Goal: Find contact information: Find contact information

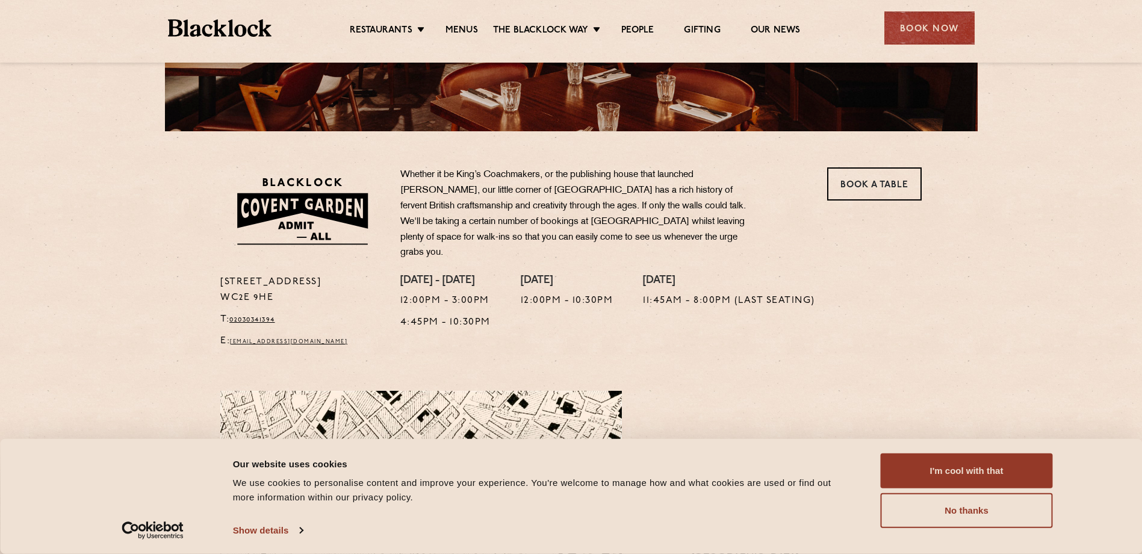
scroll to position [301, 0]
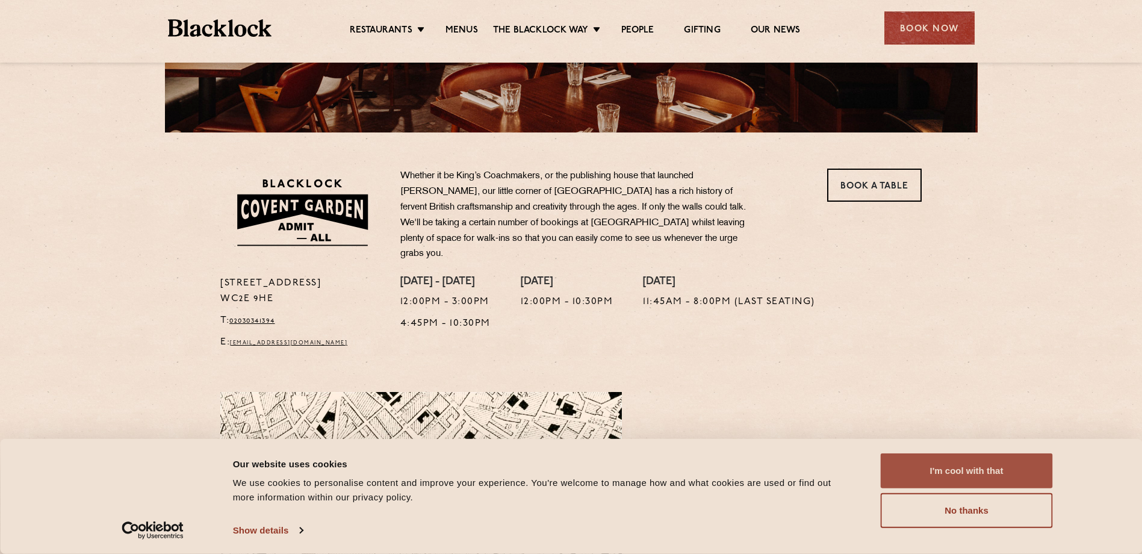
click at [959, 473] on button "I'm cool with that" at bounding box center [967, 470] width 172 height 35
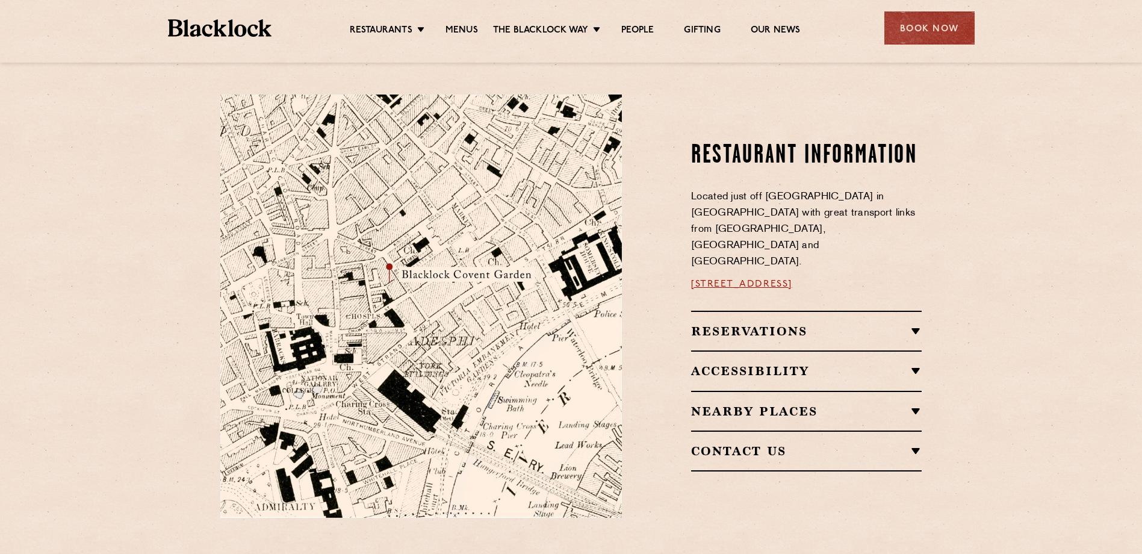
scroll to position [722, 0]
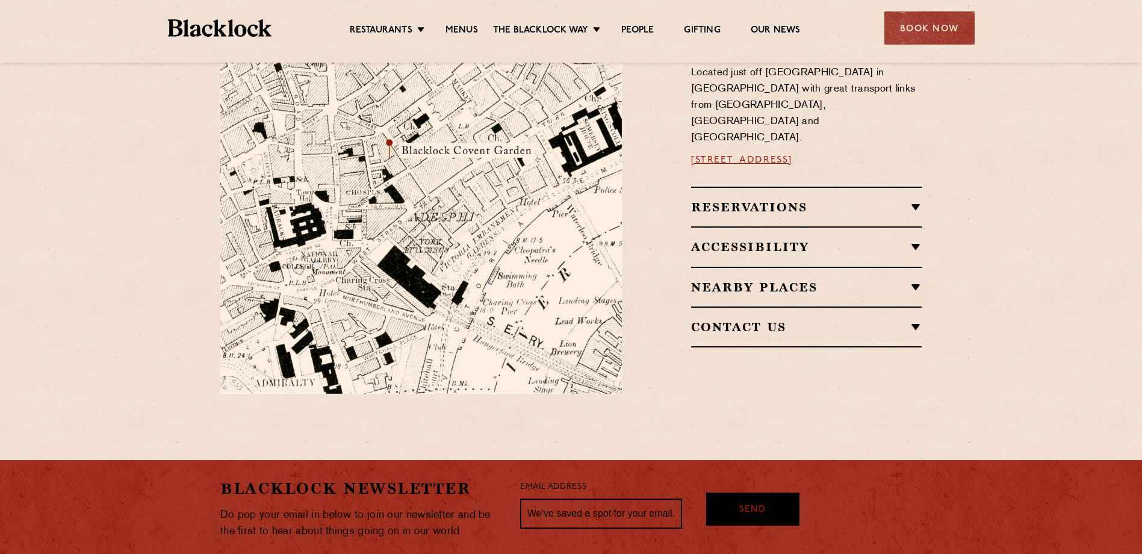
click at [893, 200] on h2 "Reservations" at bounding box center [806, 207] width 231 height 14
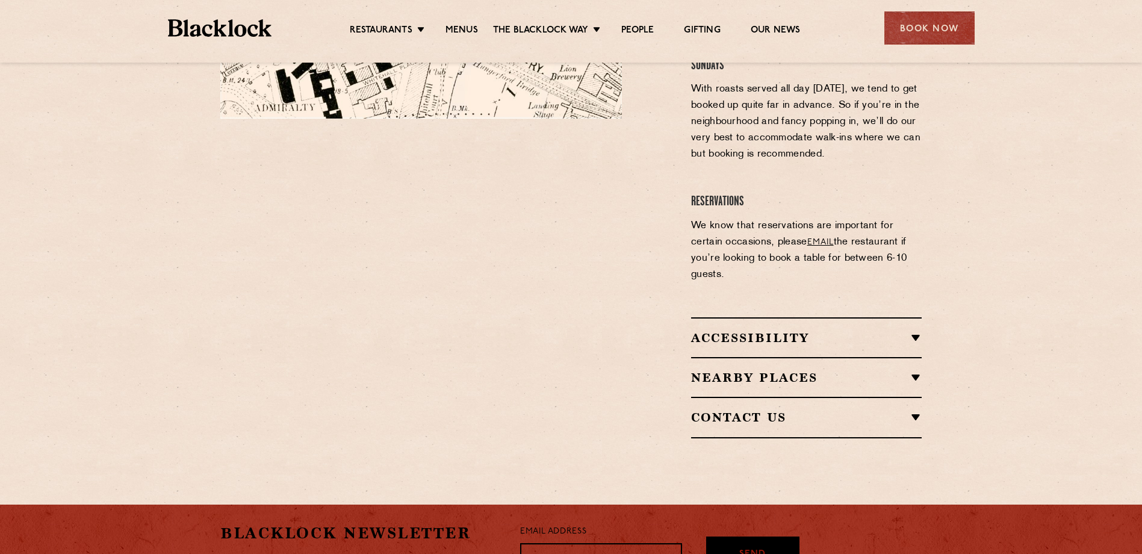
scroll to position [1023, 0]
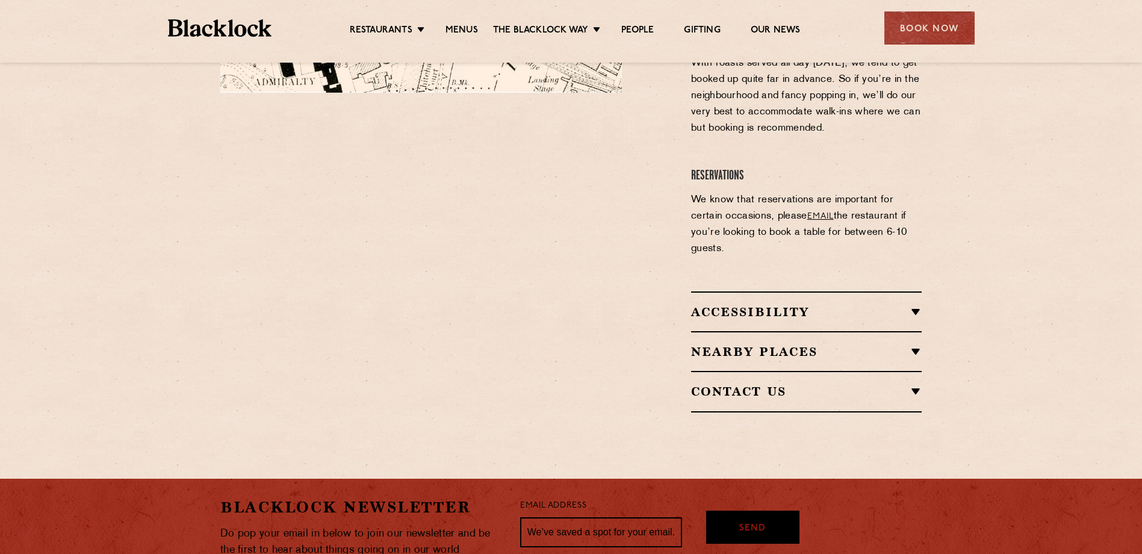
click at [763, 384] on h2 "Contact Us" at bounding box center [806, 391] width 231 height 14
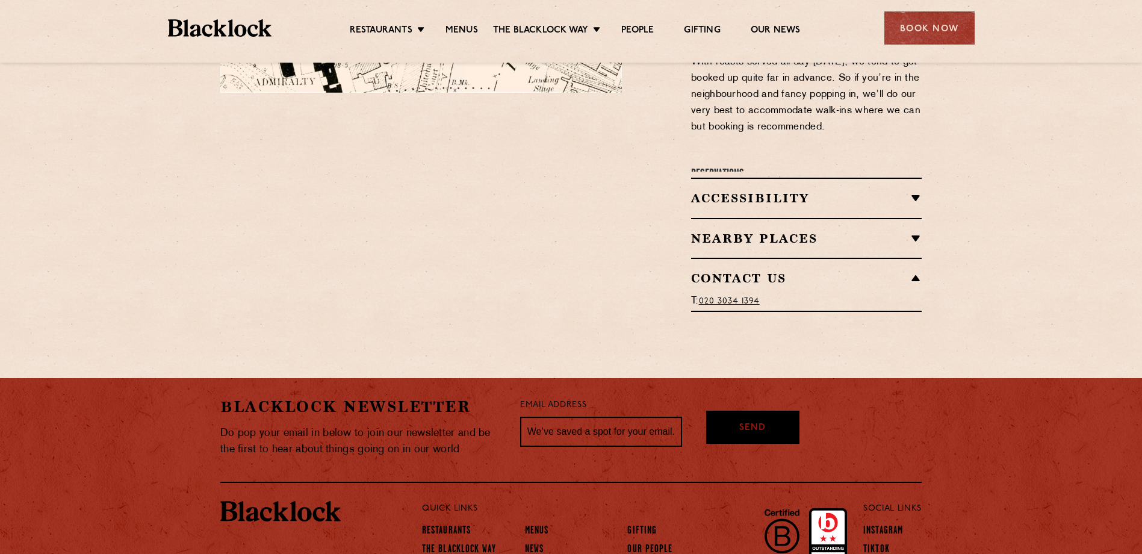
scroll to position [881, 0]
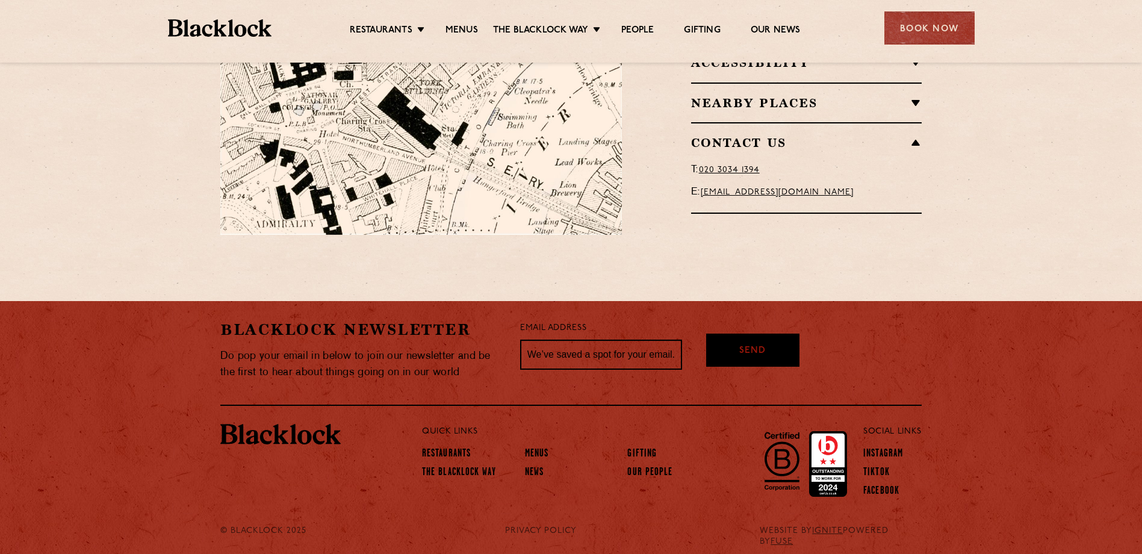
drag, startPoint x: 884, startPoint y: 169, endPoint x: 707, endPoint y: 179, distance: 177.3
click at [707, 179] on div "Contact Us T: [PHONE_NUMBER] E: [EMAIL_ADDRESS][DOMAIN_NAME]" at bounding box center [806, 167] width 231 height 91
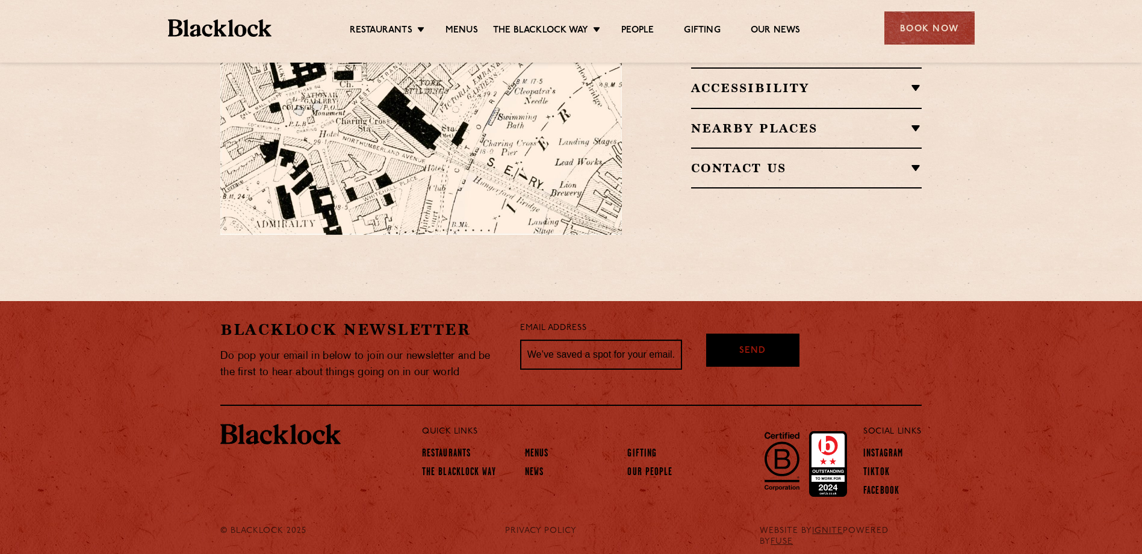
drag, startPoint x: 707, startPoint y: 179, endPoint x: 913, endPoint y: 144, distance: 209.4
click at [916, 161] on h2 "Contact Us" at bounding box center [806, 168] width 231 height 14
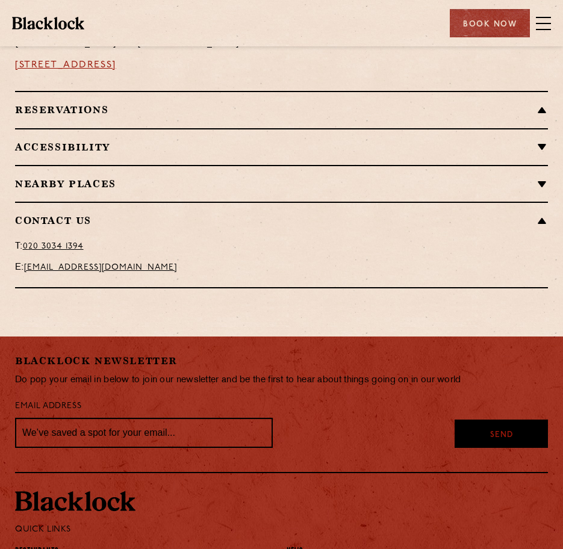
scroll to position [876, 0]
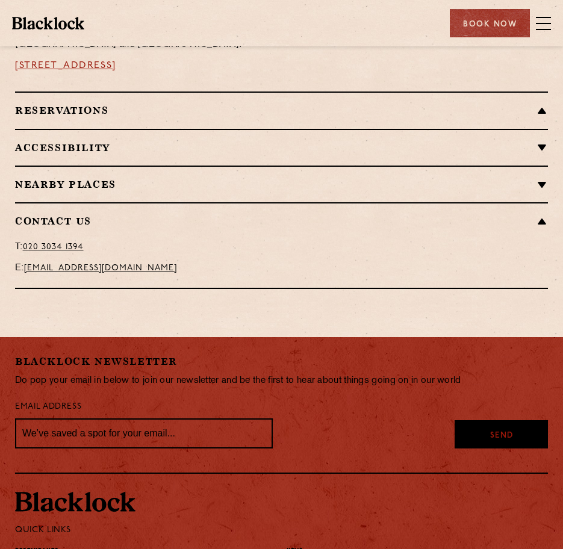
click at [438, 266] on p "E: [EMAIL_ADDRESS][DOMAIN_NAME]" at bounding box center [281, 268] width 533 height 15
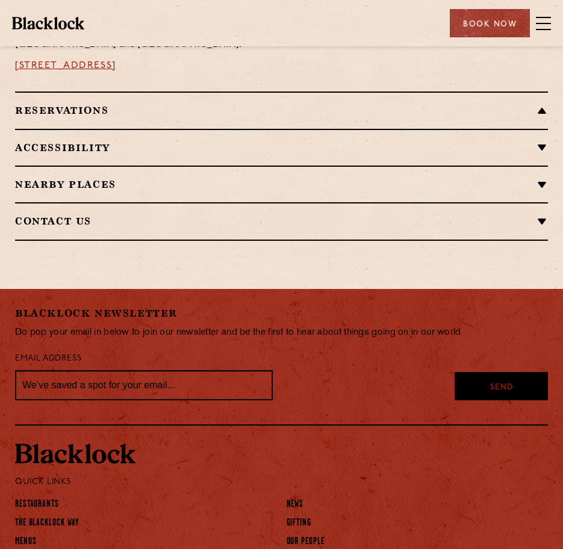
click at [547, 220] on h2 "Contact Us" at bounding box center [281, 220] width 533 height 11
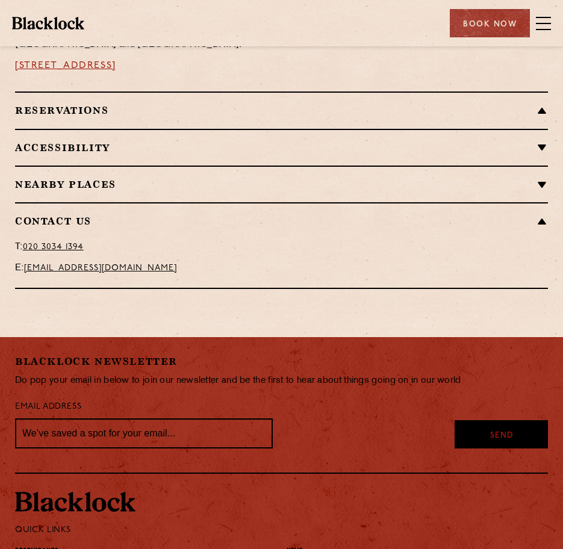
drag, startPoint x: 232, startPoint y: 265, endPoint x: 27, endPoint y: 267, distance: 205.3
click at [27, 267] on p "E: [EMAIL_ADDRESS][DOMAIN_NAME]" at bounding box center [281, 268] width 533 height 15
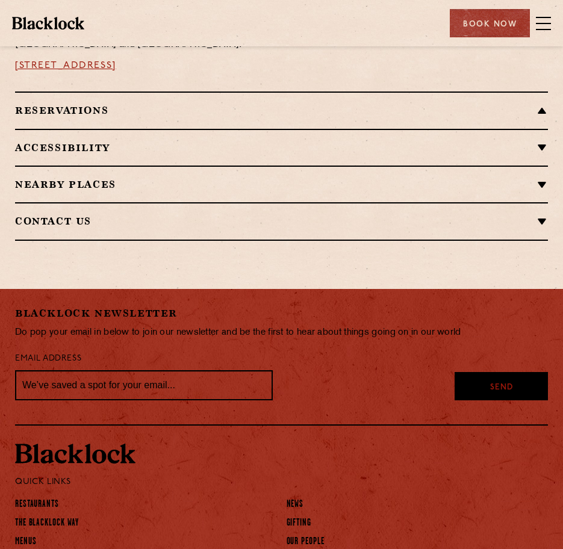
copy link "[EMAIL_ADDRESS][DOMAIN_NAME]"
click at [133, 215] on div "Contact Us T: [PHONE_NUMBER] E: [EMAIL_ADDRESS][DOMAIN_NAME]" at bounding box center [281, 221] width 533 height 38
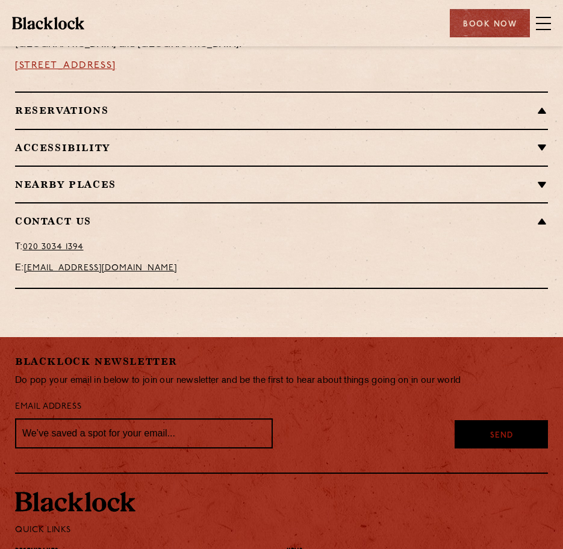
drag, startPoint x: 218, startPoint y: 268, endPoint x: 25, endPoint y: 270, distance: 193.2
click at [25, 270] on p "E: [EMAIL_ADDRESS][DOMAIN_NAME]" at bounding box center [281, 268] width 533 height 15
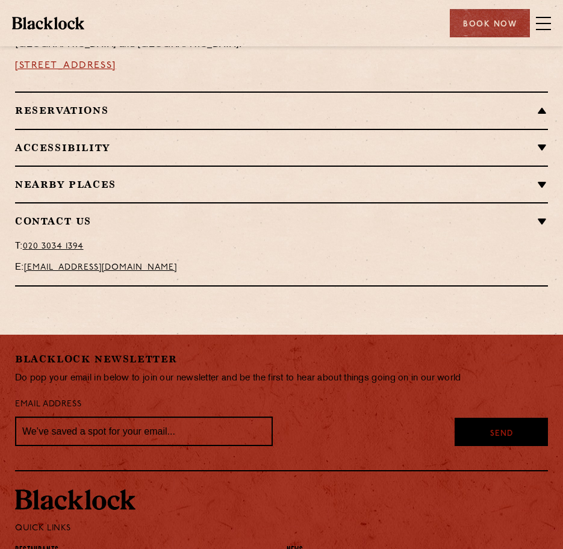
click at [28, 270] on div "Contact Us T: [PHONE_NUMBER] E: [EMAIL_ADDRESS][DOMAIN_NAME]" at bounding box center [281, 244] width 533 height 84
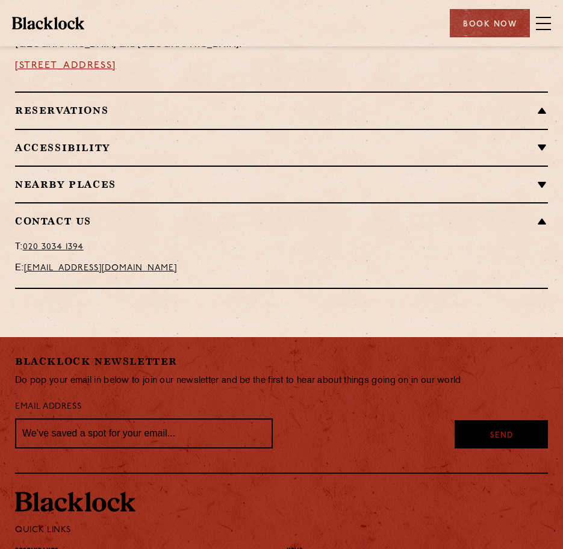
copy p "[EMAIL_ADDRESS][DOMAIN_NAME]"
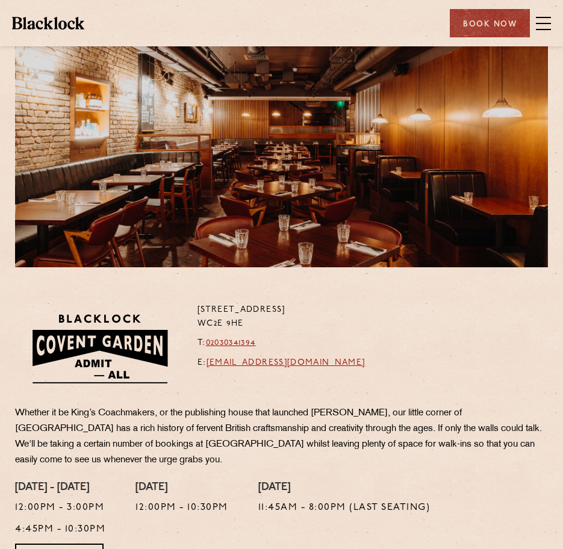
scroll to position [0, 0]
